Goal: Use online tool/utility: Utilize a website feature to perform a specific function

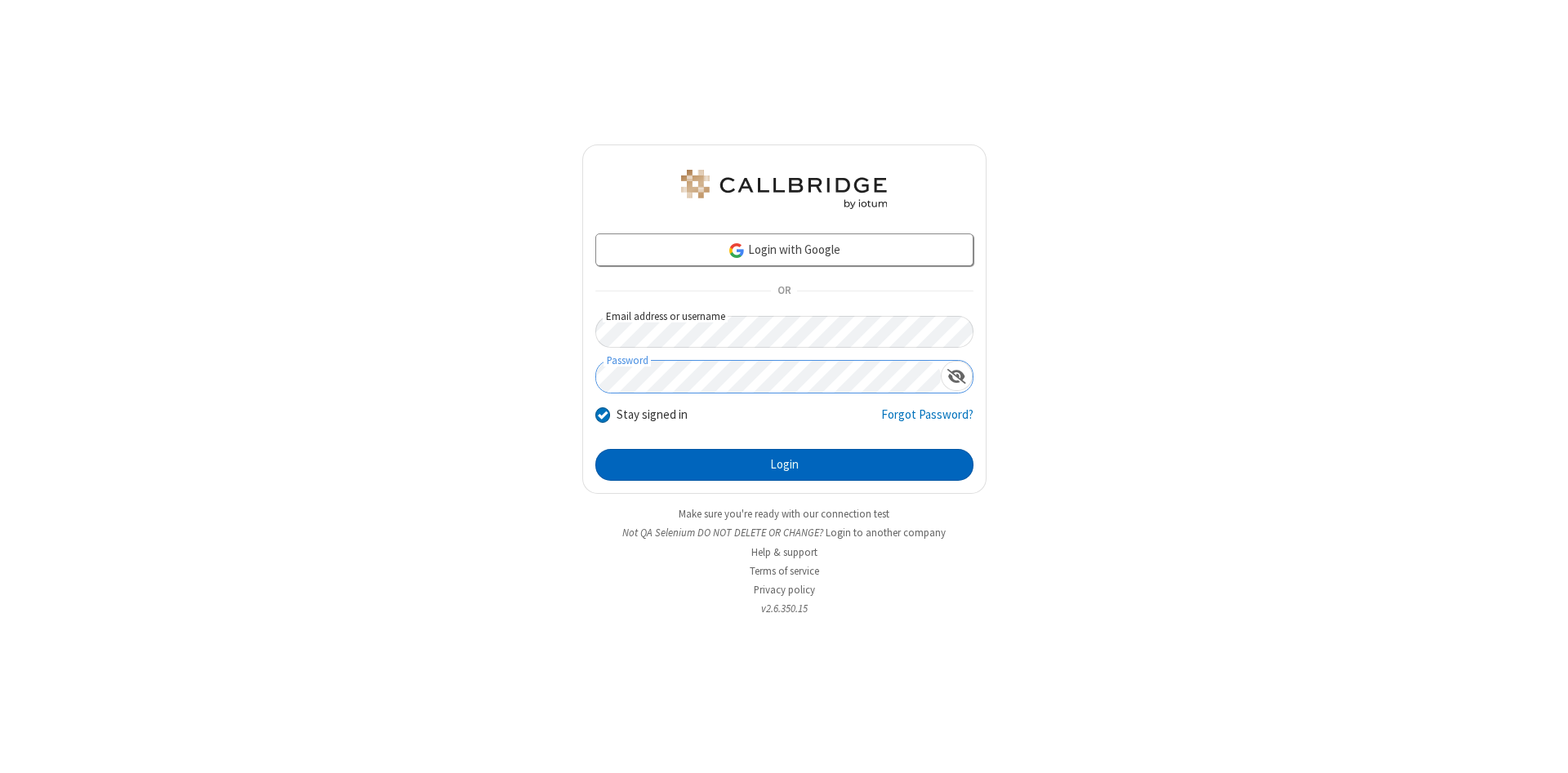
click at [784, 465] on button "Login" at bounding box center [784, 465] width 378 height 32
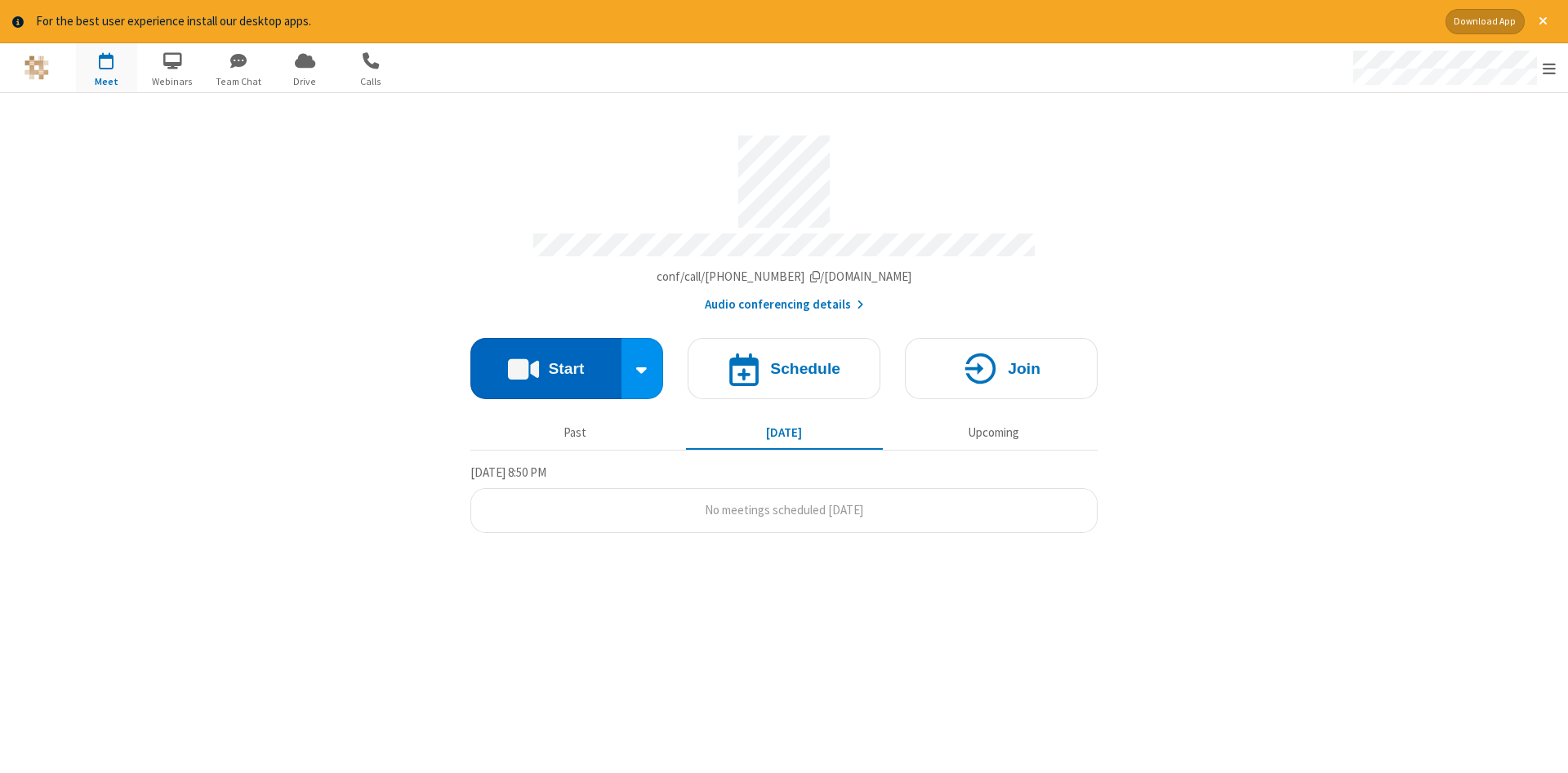
click at [545, 362] on button "Start" at bounding box center [545, 368] width 151 height 62
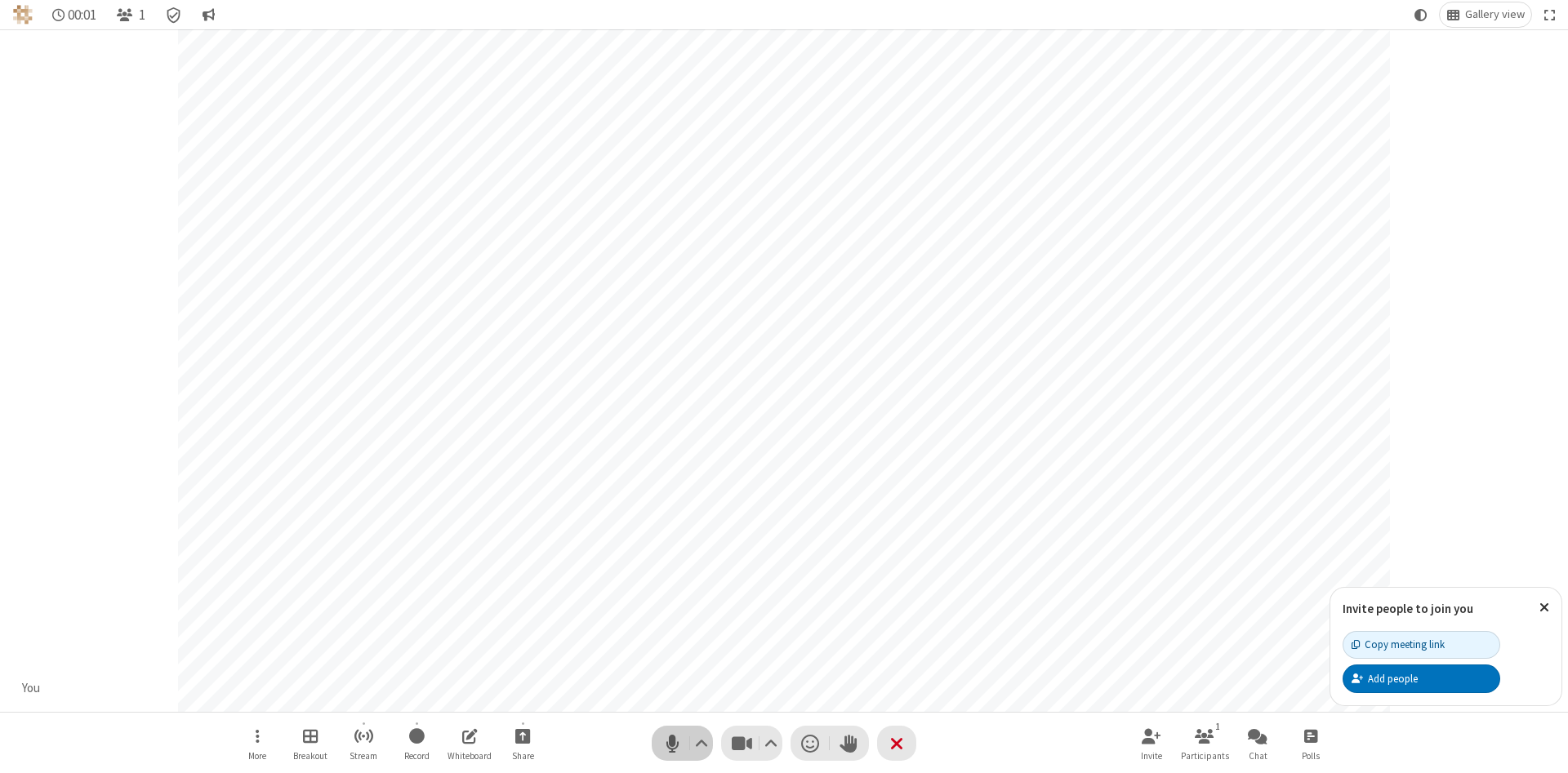
click at [672, 743] on span "Mute (Alt+A)" at bounding box center [671, 743] width 24 height 23
click at [672, 743] on span "Unmute (Alt+A)" at bounding box center [671, 743] width 24 height 23
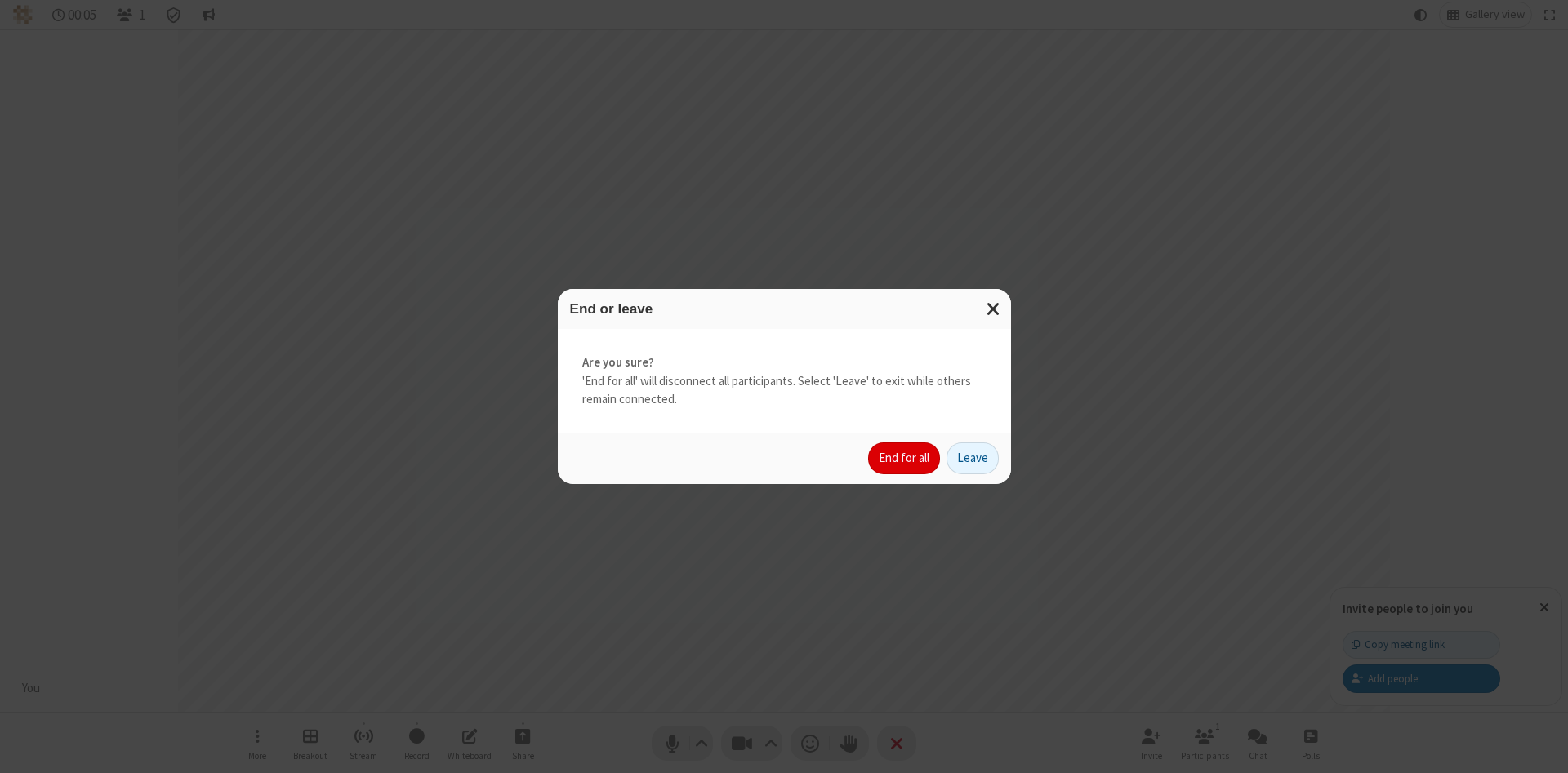
click at [904, 458] on button "End for all" at bounding box center [903, 458] width 71 height 32
